Goal: Entertainment & Leisure: Browse casually

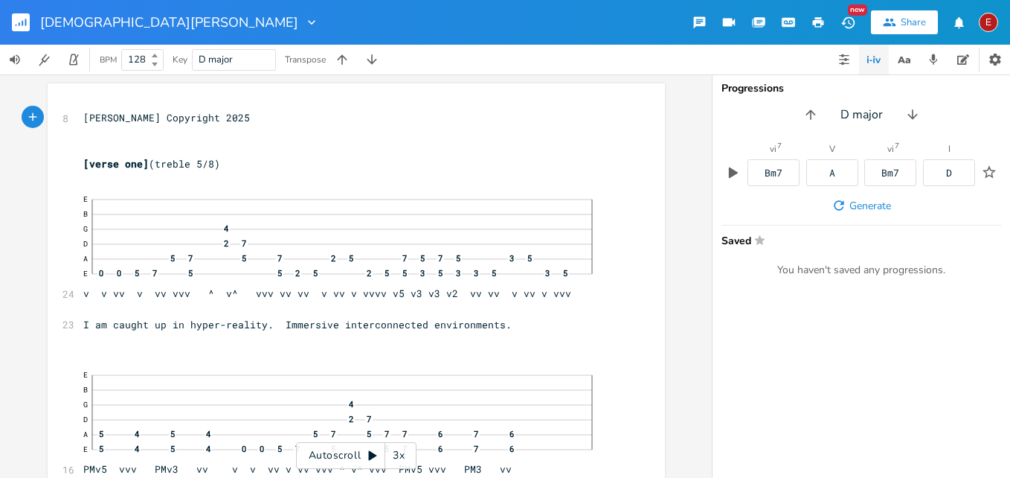
click at [396, 455] on div "3x" at bounding box center [398, 455] width 27 height 27
click at [396, 455] on div "4x" at bounding box center [398, 455] width 27 height 27
click at [370, 454] on icon at bounding box center [373, 456] width 8 height 10
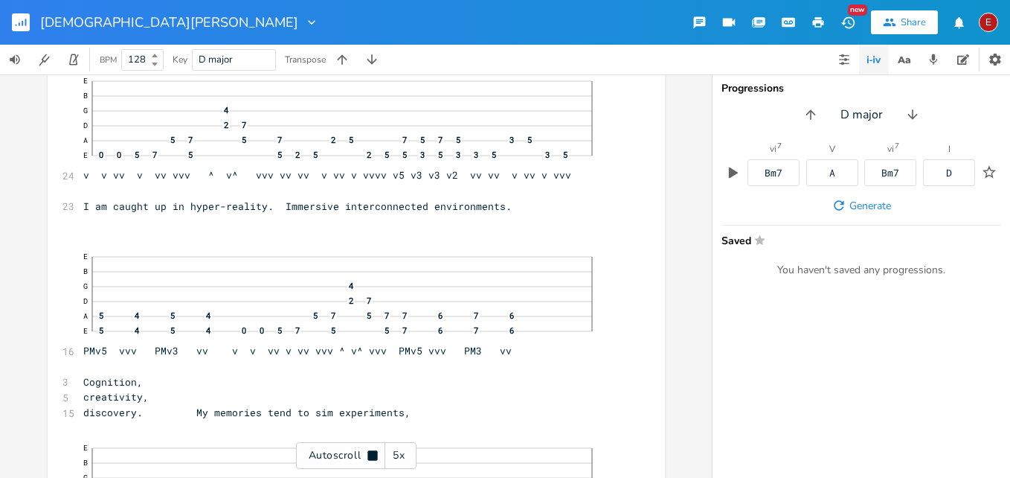
scroll to position [121, 0]
click at [370, 454] on icon at bounding box center [373, 455] width 10 height 10
click at [367, 452] on icon at bounding box center [373, 455] width 12 height 12
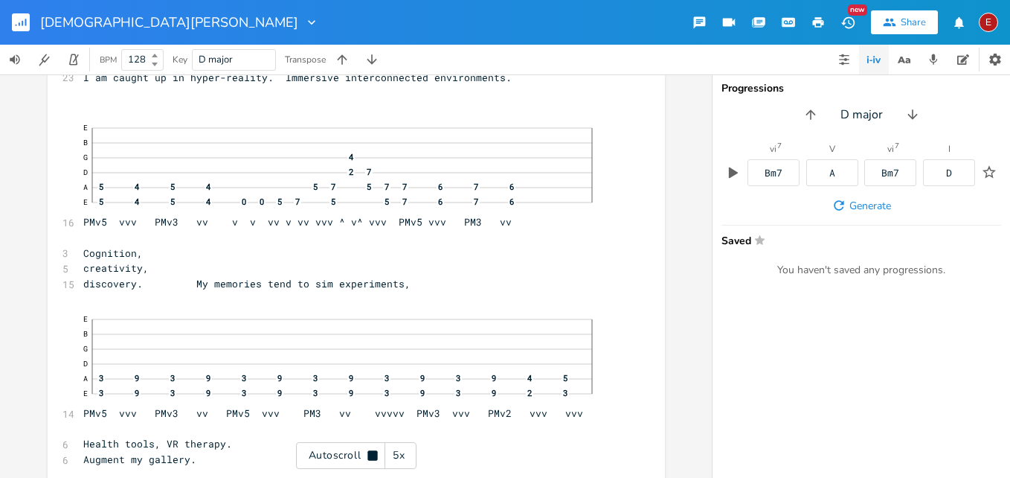
click at [367, 452] on icon at bounding box center [373, 455] width 12 height 12
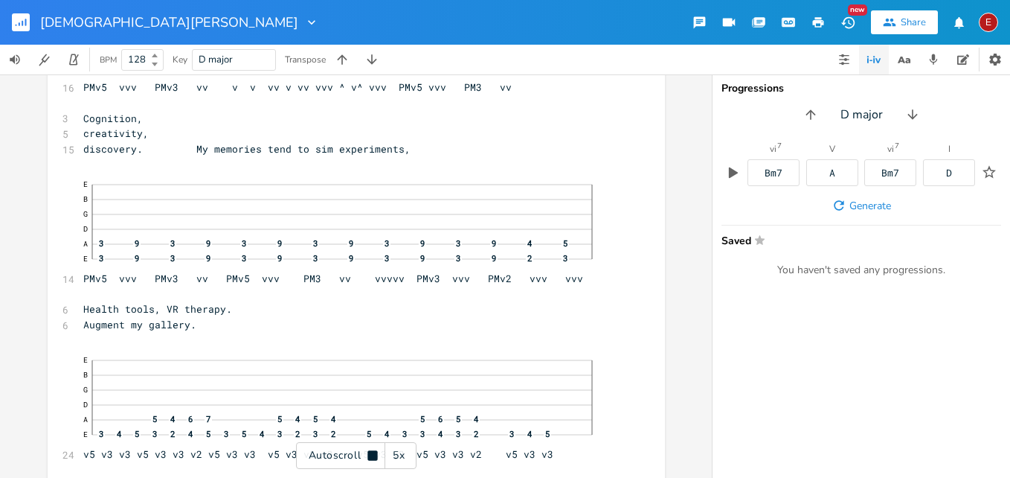
click at [367, 452] on icon at bounding box center [373, 455] width 12 height 12
click at [372, 456] on icon at bounding box center [373, 456] width 8 height 10
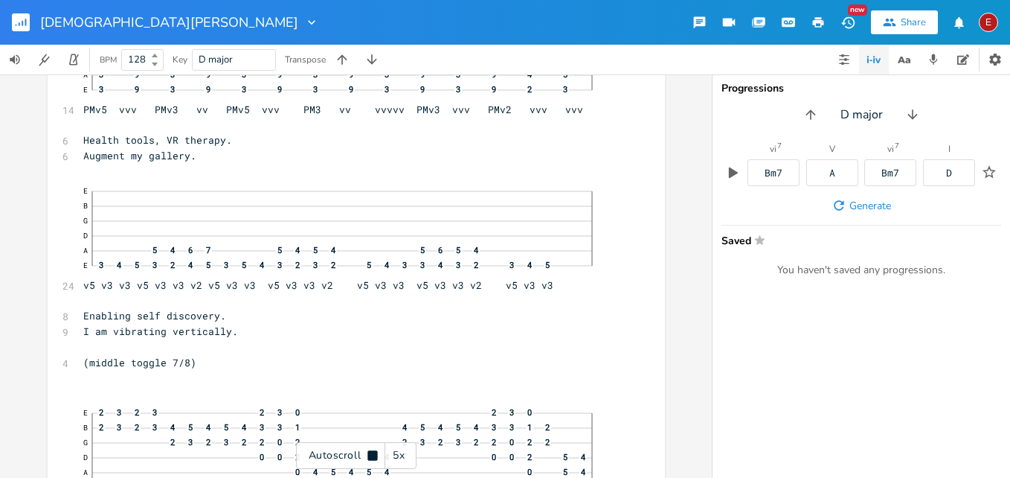
click at [372, 456] on icon at bounding box center [373, 455] width 10 height 10
click at [372, 456] on icon at bounding box center [373, 456] width 8 height 10
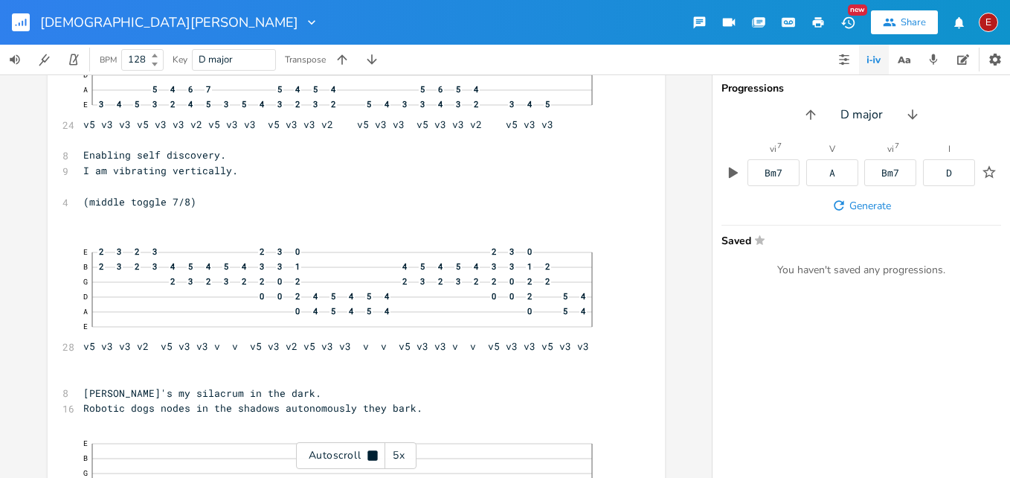
click at [372, 456] on icon at bounding box center [373, 455] width 10 height 10
click at [375, 455] on icon at bounding box center [373, 456] width 8 height 10
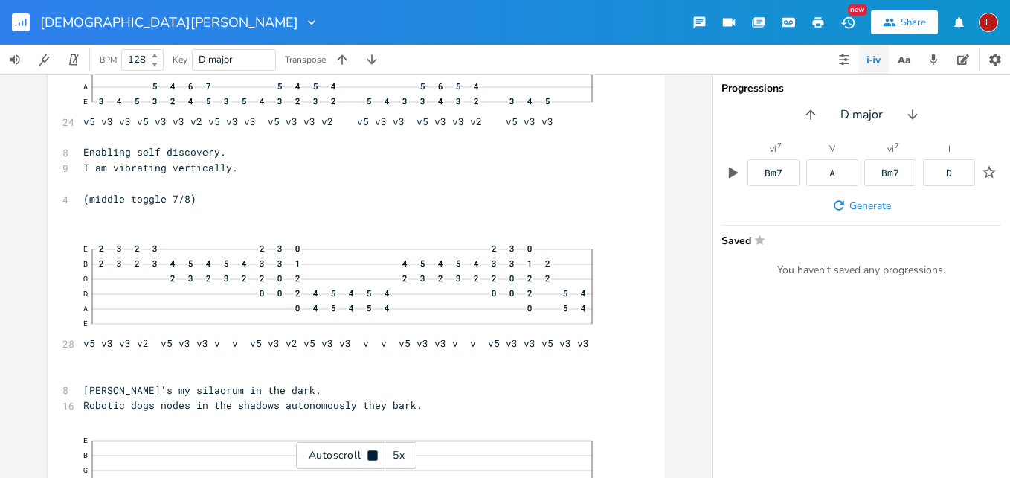
click at [375, 455] on icon at bounding box center [373, 455] width 10 height 10
click at [375, 455] on icon at bounding box center [373, 456] width 8 height 10
click at [375, 455] on icon at bounding box center [373, 455] width 10 height 10
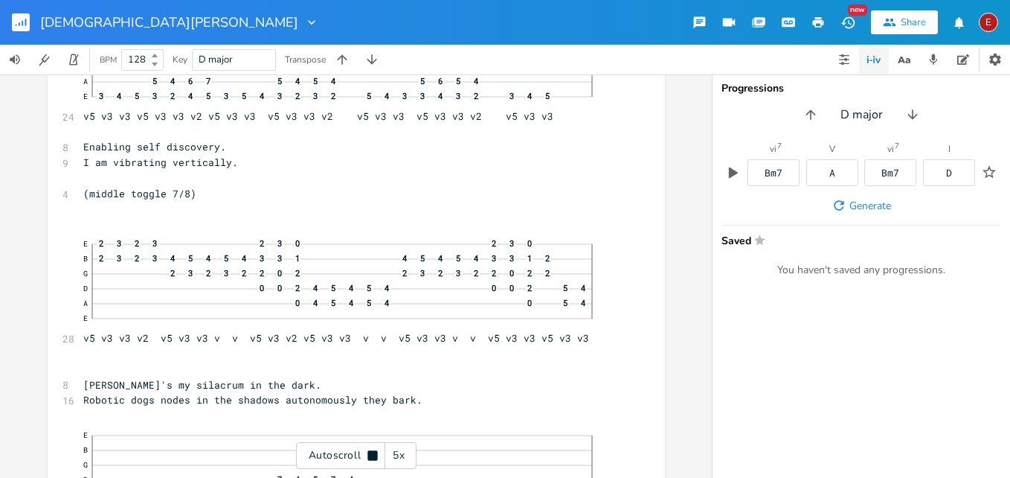
click at [375, 455] on icon at bounding box center [373, 455] width 10 height 10
click at [375, 455] on icon at bounding box center [373, 456] width 8 height 10
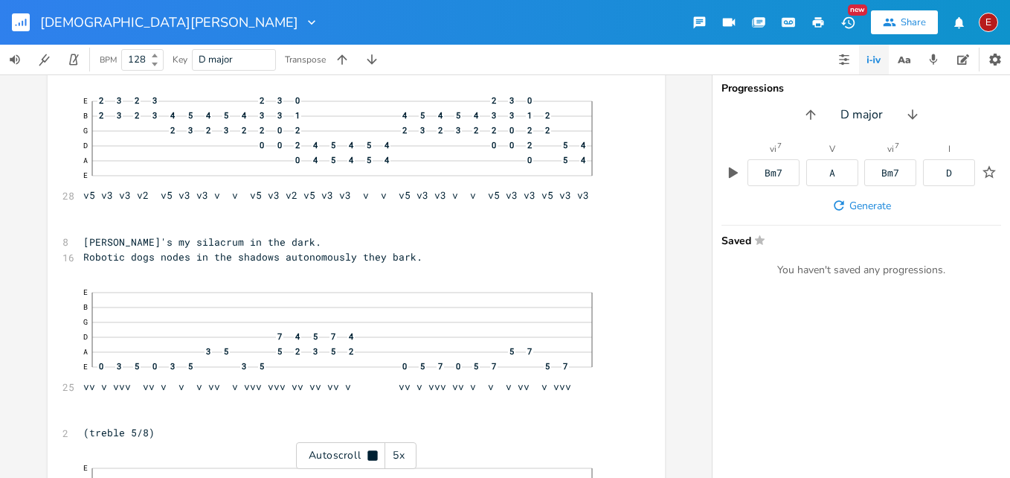
click at [375, 455] on icon at bounding box center [373, 455] width 10 height 10
click at [370, 452] on icon at bounding box center [373, 456] width 8 height 10
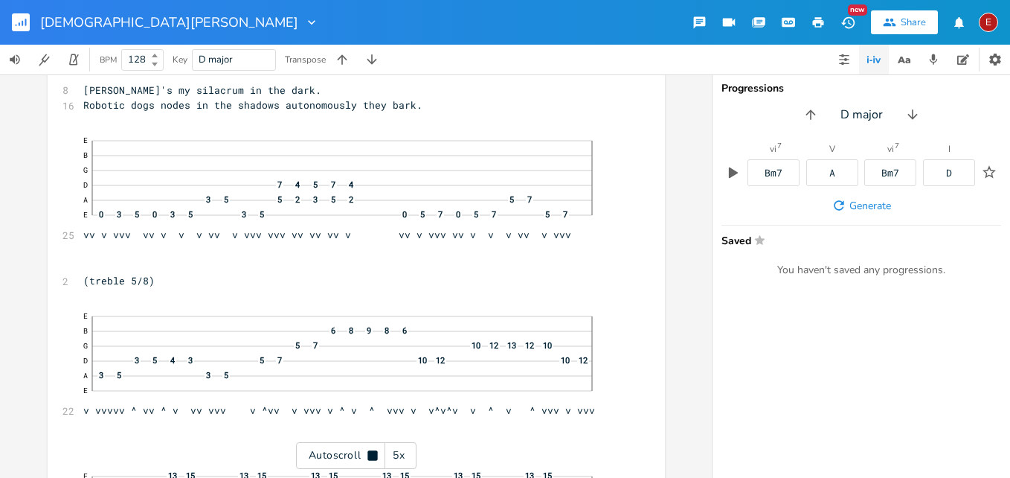
click at [370, 452] on icon at bounding box center [373, 455] width 10 height 10
click at [371, 459] on icon at bounding box center [373, 455] width 12 height 12
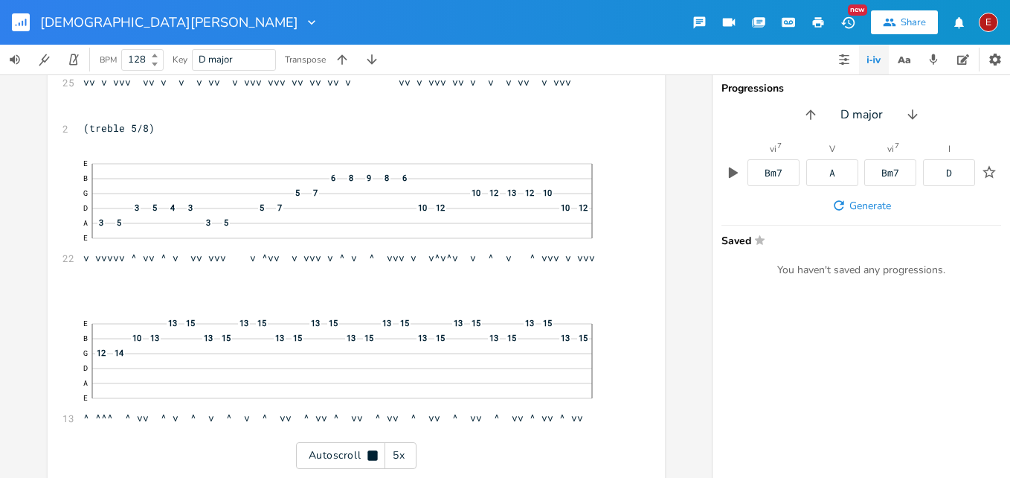
click at [371, 459] on icon at bounding box center [373, 455] width 10 height 10
click at [371, 459] on icon at bounding box center [373, 455] width 12 height 12
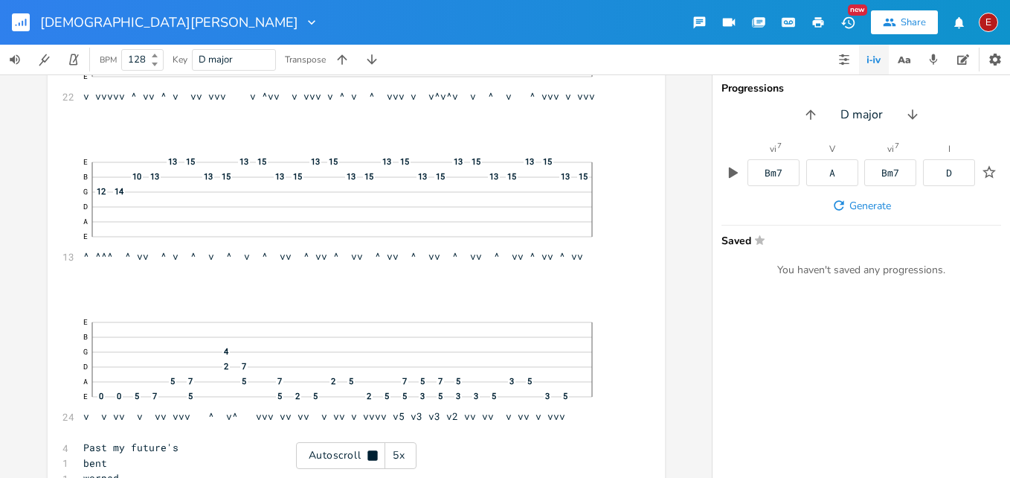
click at [371, 459] on icon at bounding box center [373, 455] width 10 height 10
click at [371, 459] on icon at bounding box center [373, 455] width 12 height 12
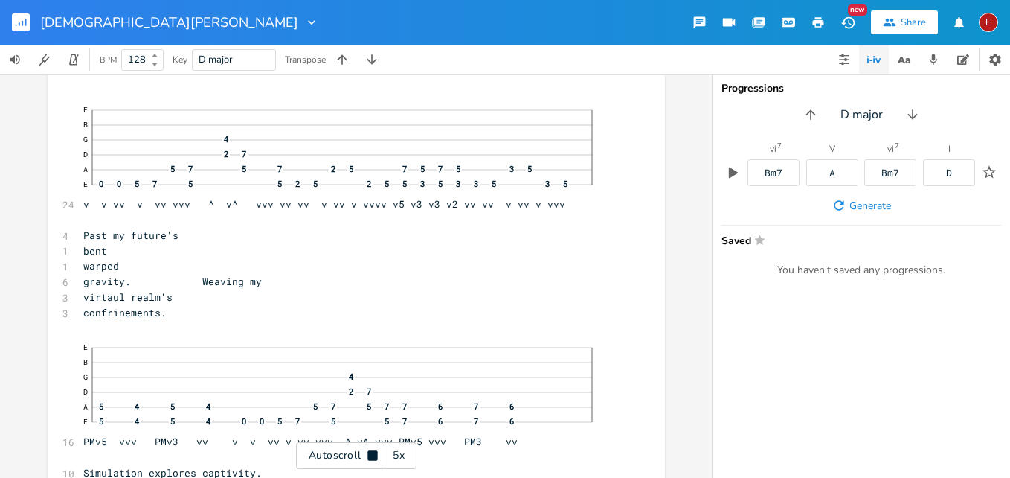
scroll to position [1544, 0]
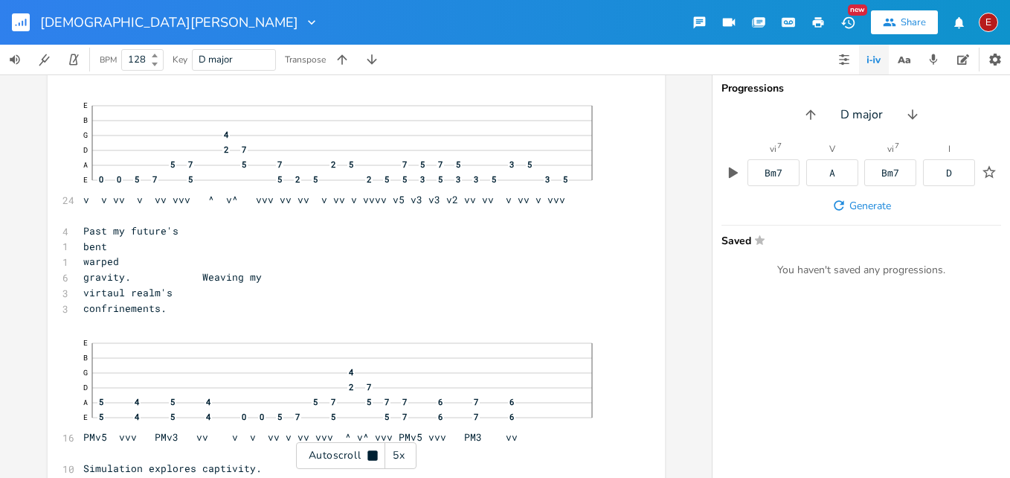
click at [371, 459] on icon at bounding box center [373, 455] width 10 height 10
click at [371, 459] on icon at bounding box center [373, 455] width 12 height 12
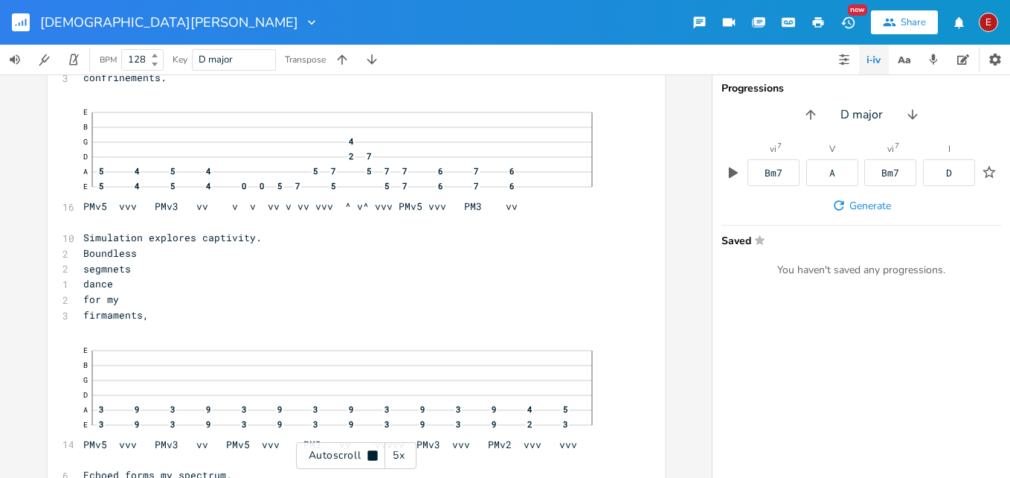
click at [371, 459] on icon at bounding box center [373, 455] width 10 height 10
click at [371, 459] on icon at bounding box center [373, 455] width 12 height 12
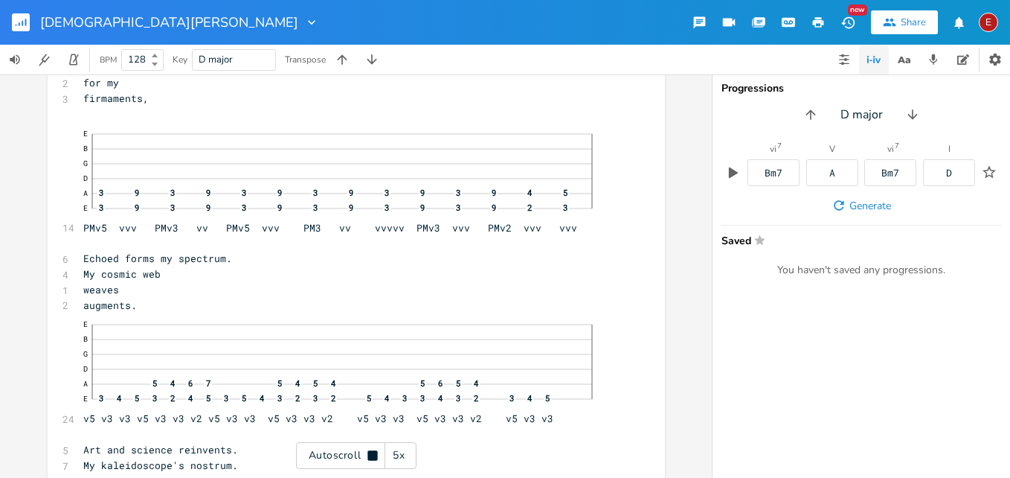
click at [371, 459] on icon at bounding box center [373, 455] width 10 height 10
click at [371, 459] on icon at bounding box center [373, 455] width 12 height 12
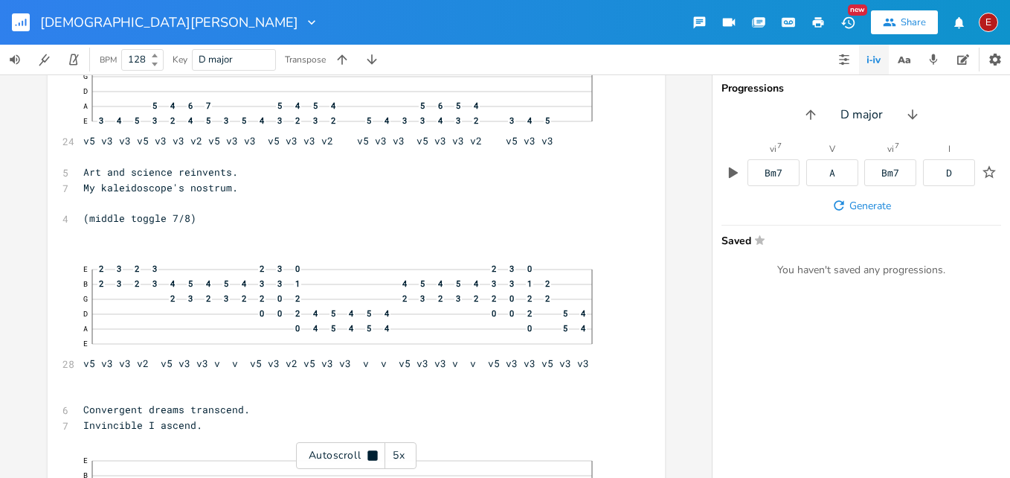
click at [371, 459] on icon at bounding box center [373, 455] width 10 height 10
click at [371, 459] on icon at bounding box center [373, 455] width 12 height 12
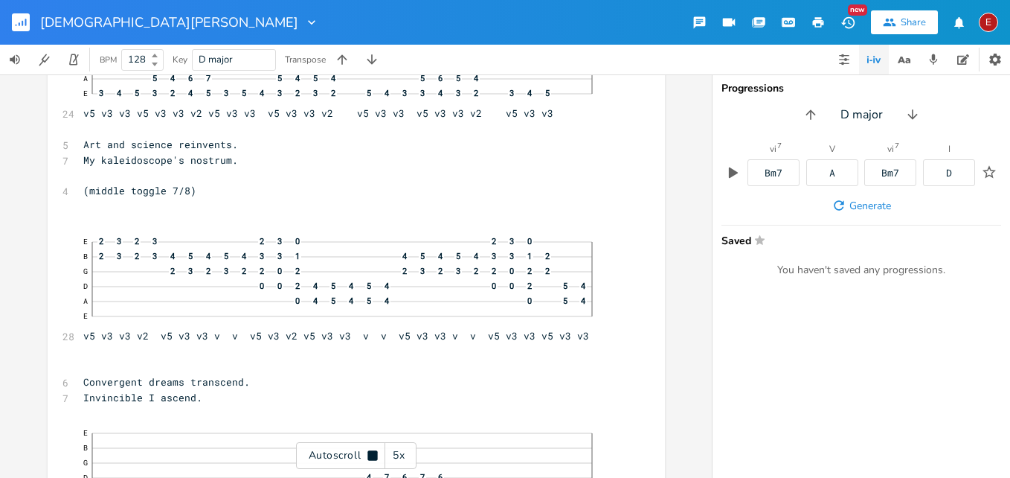
click at [371, 459] on icon at bounding box center [373, 455] width 10 height 10
click at [370, 450] on icon at bounding box center [373, 455] width 12 height 12
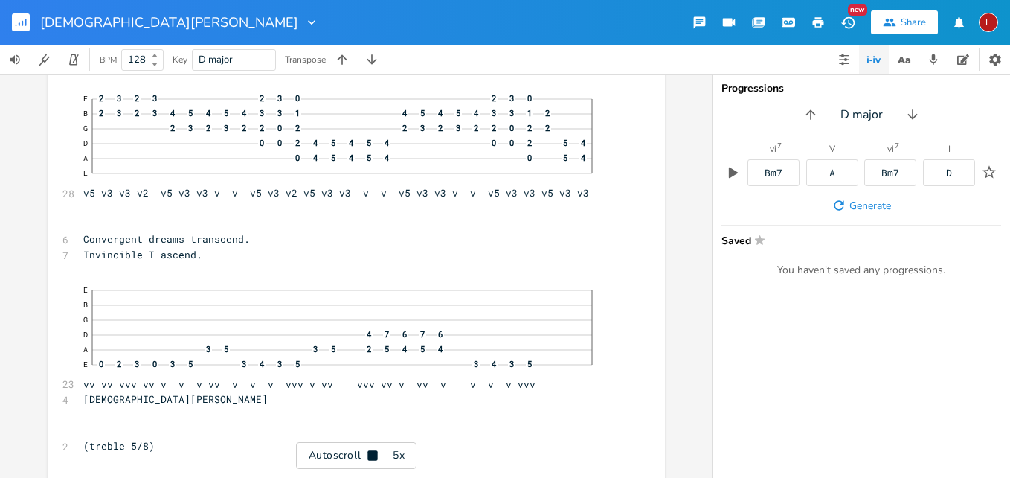
click at [370, 450] on icon at bounding box center [373, 455] width 12 height 12
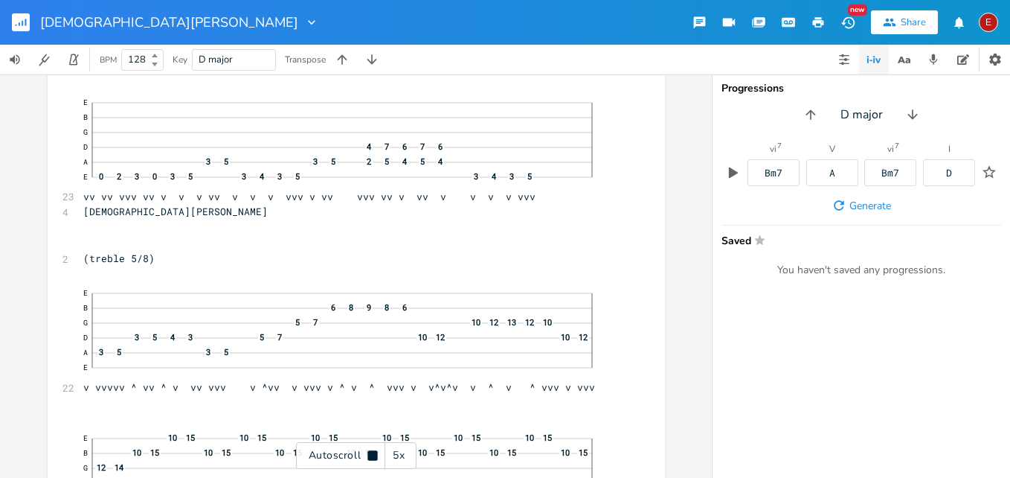
click at [370, 450] on icon at bounding box center [373, 455] width 12 height 12
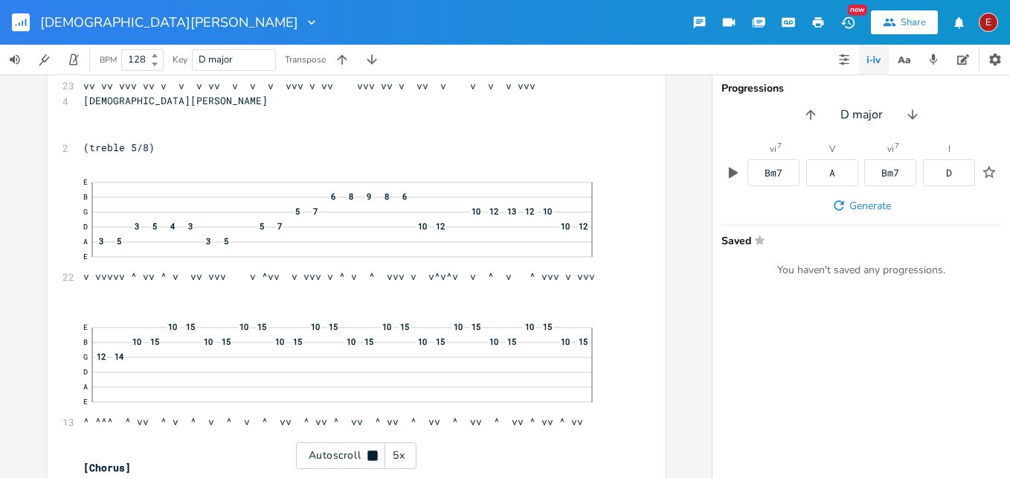
click at [370, 450] on icon at bounding box center [373, 455] width 12 height 12
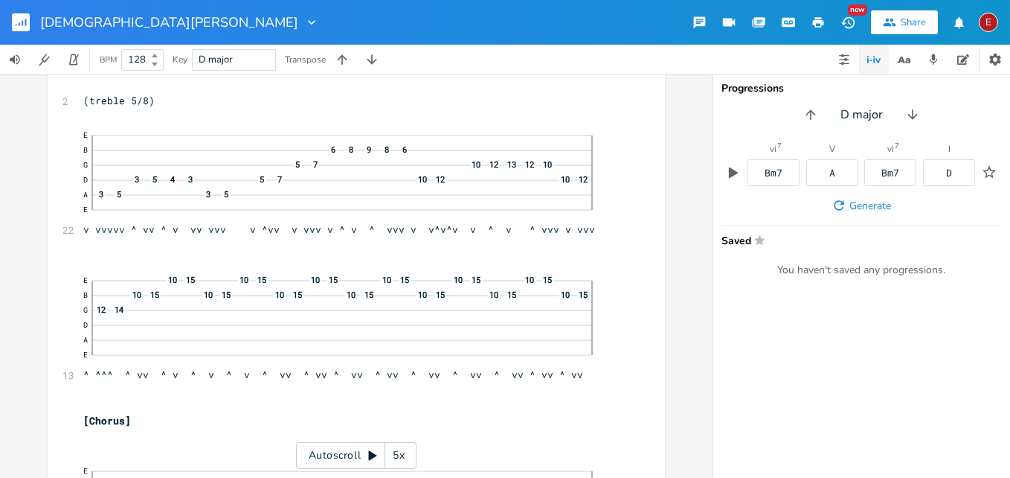
scroll to position [2820, 0]
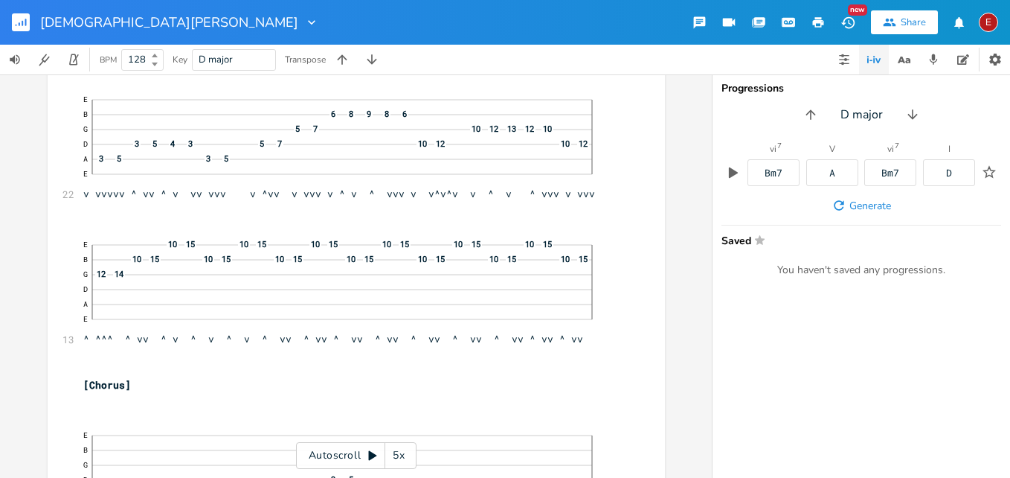
click at [370, 453] on icon at bounding box center [373, 456] width 8 height 10
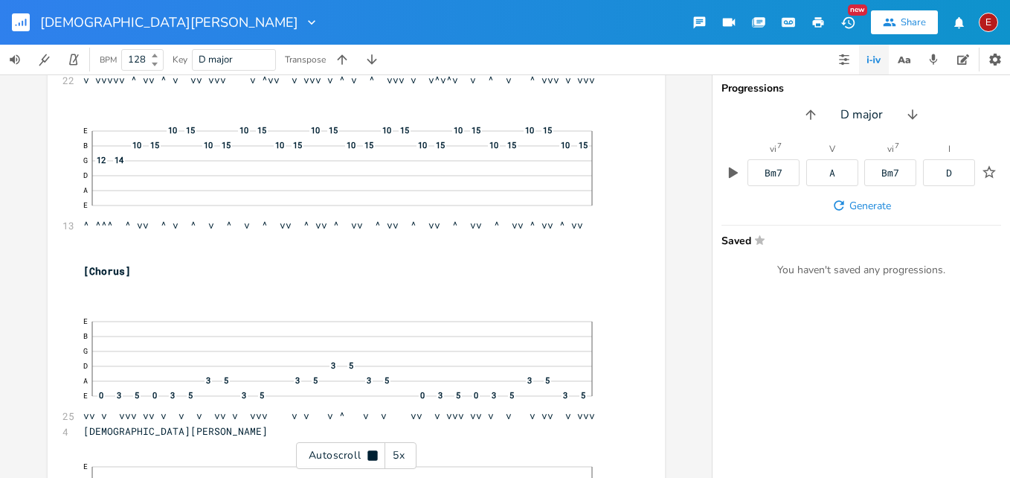
click at [370, 453] on icon at bounding box center [373, 455] width 10 height 10
click at [370, 453] on icon at bounding box center [373, 456] width 8 height 10
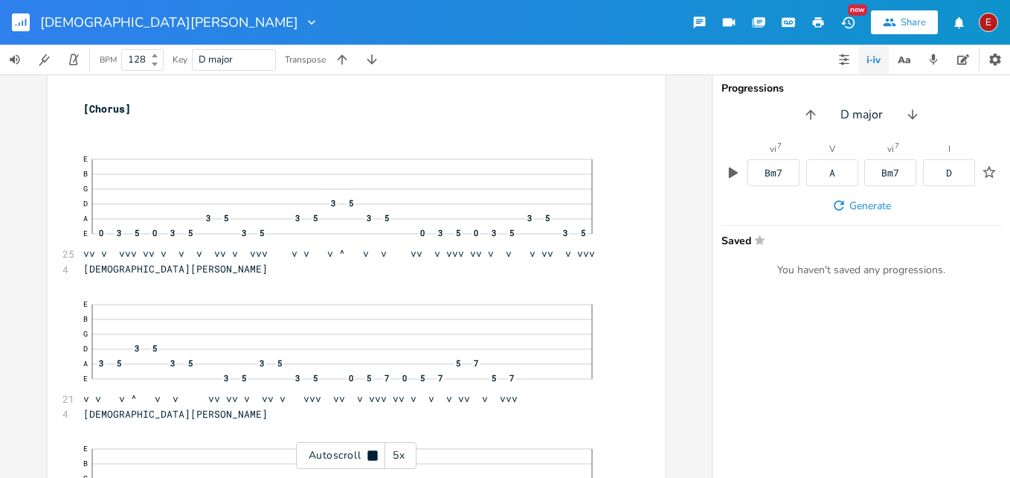
scroll to position [3100, 0]
click at [370, 453] on icon at bounding box center [373, 455] width 10 height 10
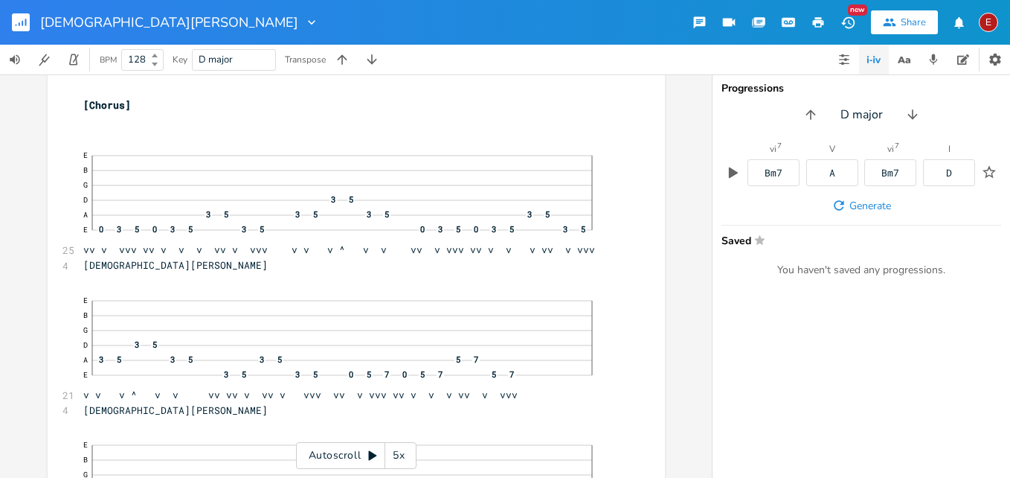
click at [370, 453] on icon at bounding box center [373, 456] width 8 height 10
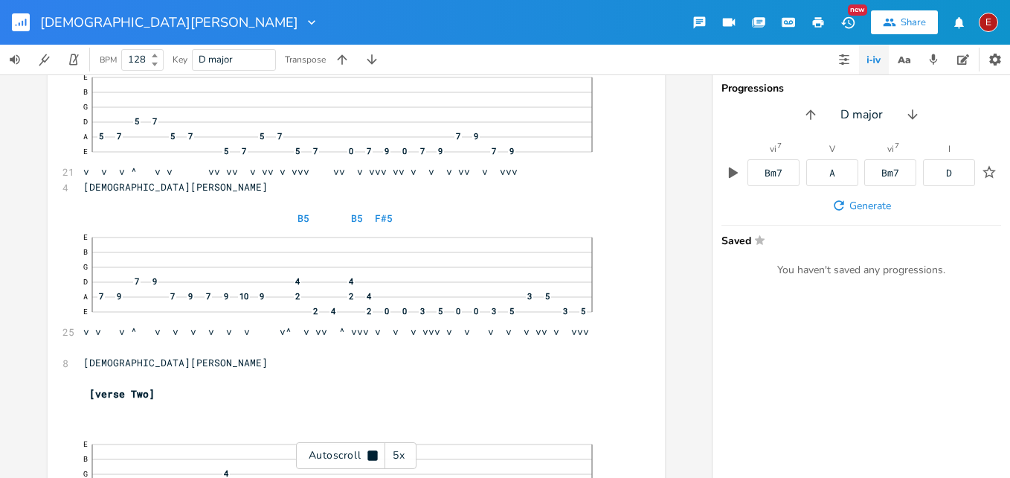
click at [370, 453] on icon at bounding box center [373, 455] width 10 height 10
